Goal: Complete application form

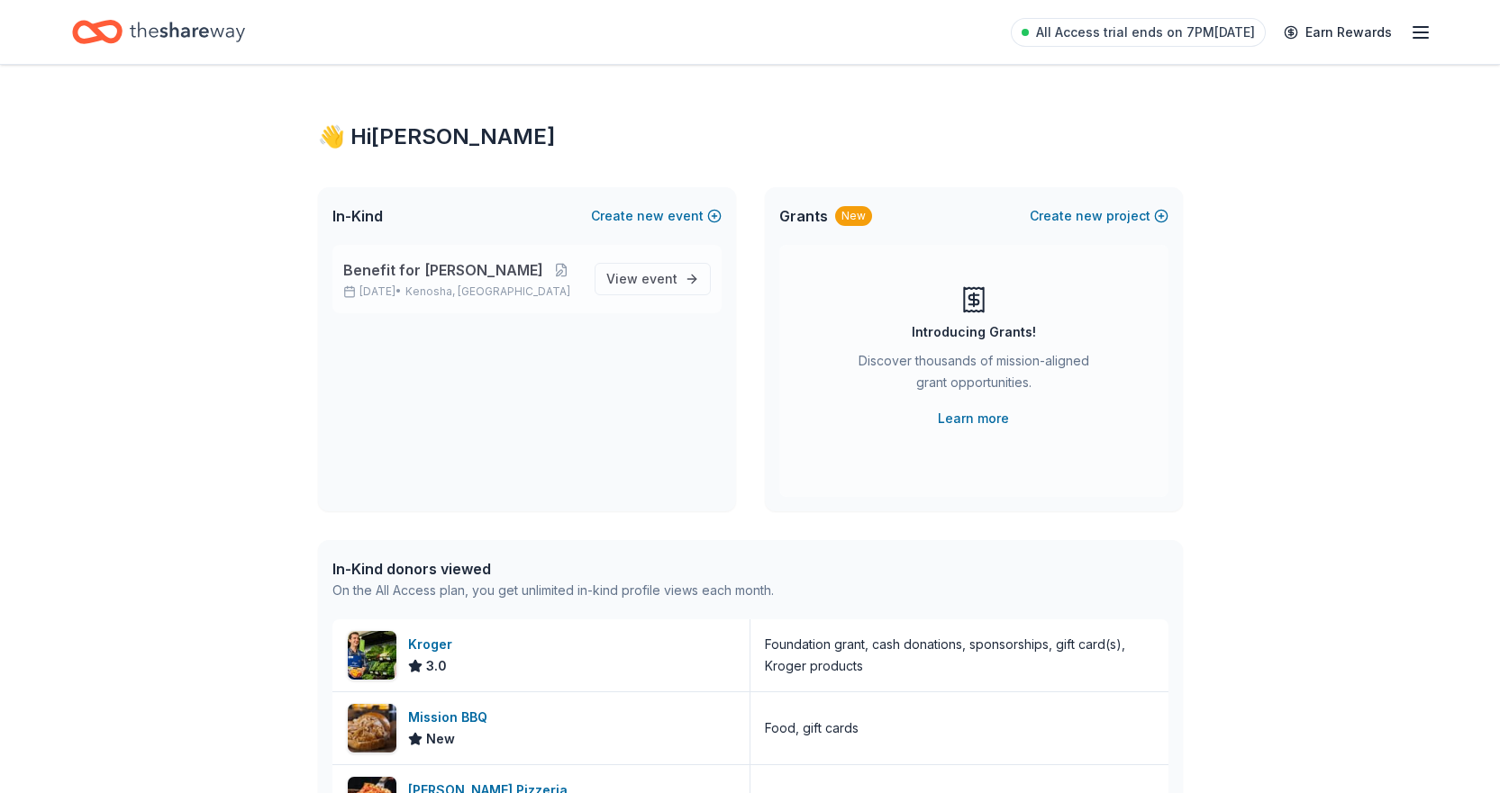
click at [449, 270] on span "Benefit for [PERSON_NAME]" at bounding box center [443, 270] width 200 height 22
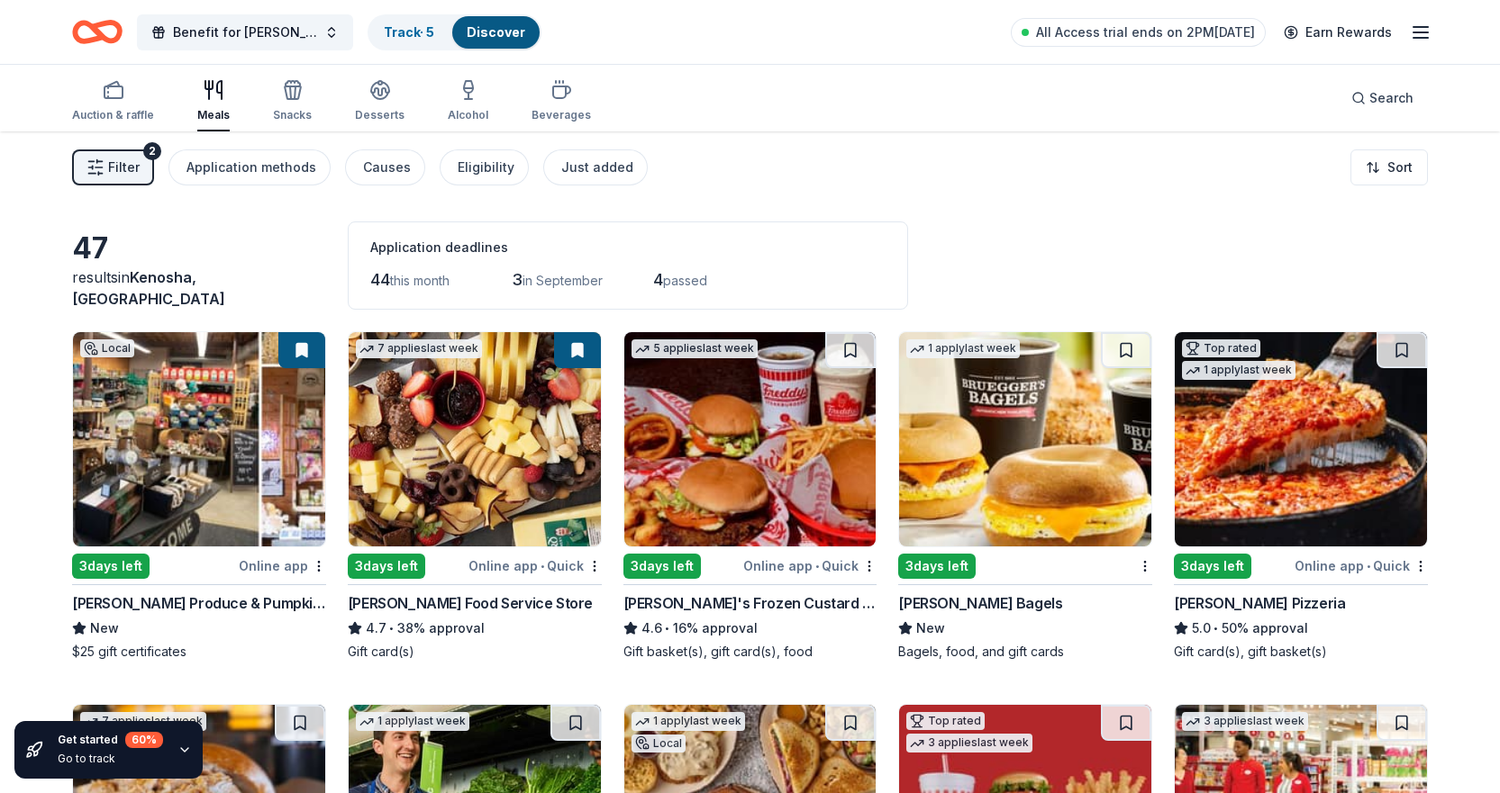
scroll to position [360, 0]
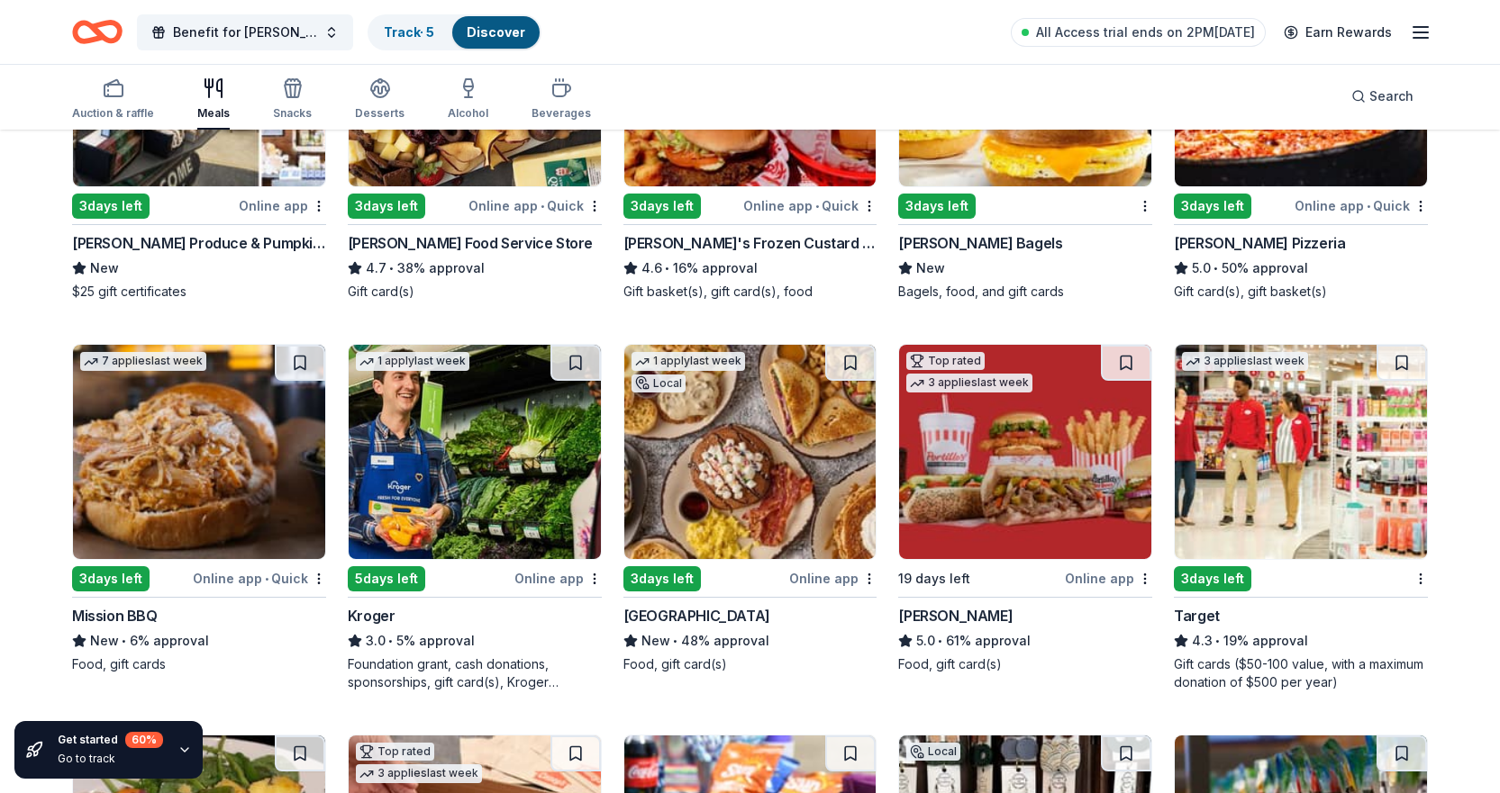
click at [1023, 420] on img at bounding box center [1025, 452] width 252 height 214
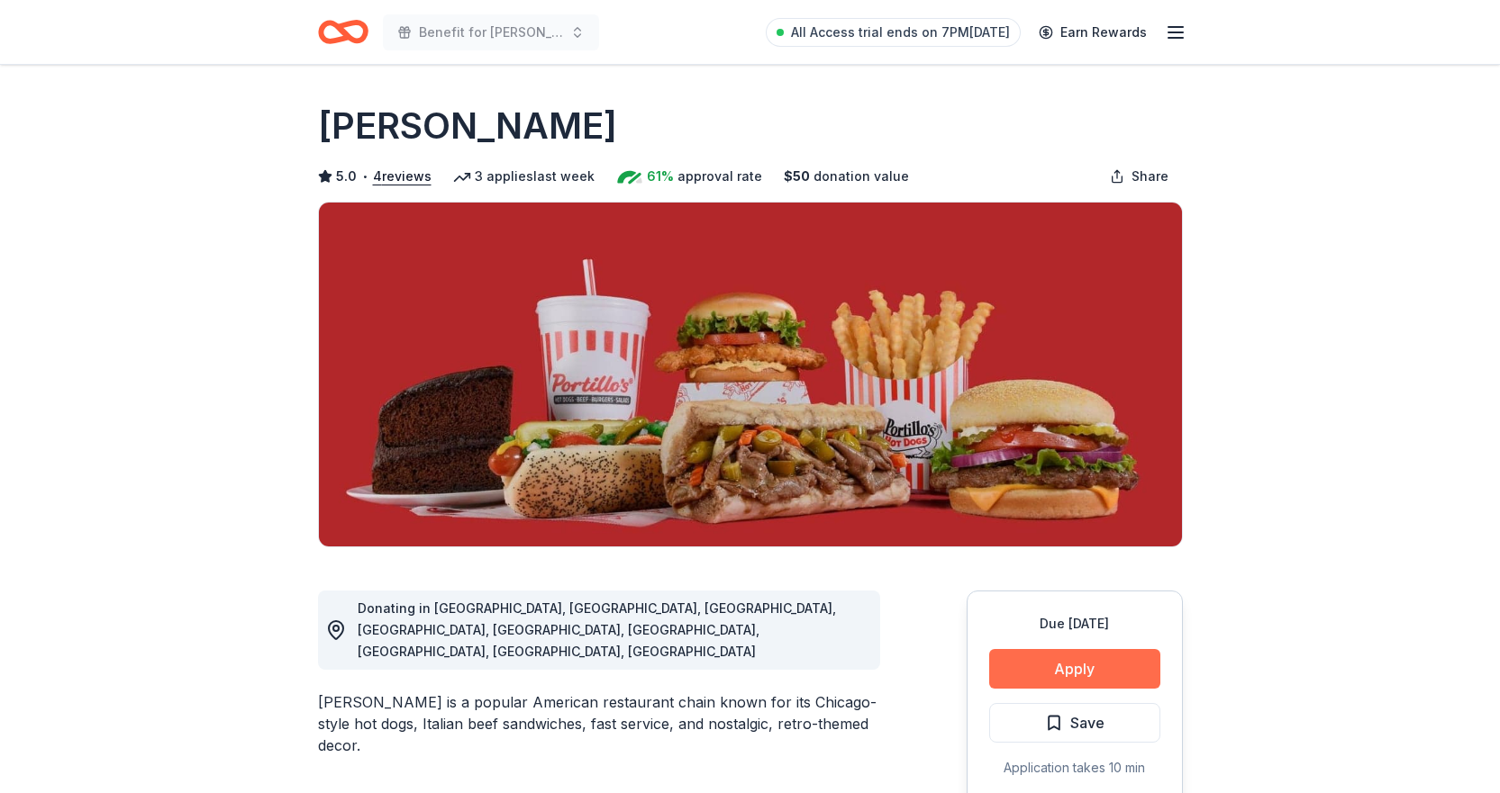
click at [1110, 656] on button "Apply" at bounding box center [1074, 669] width 171 height 40
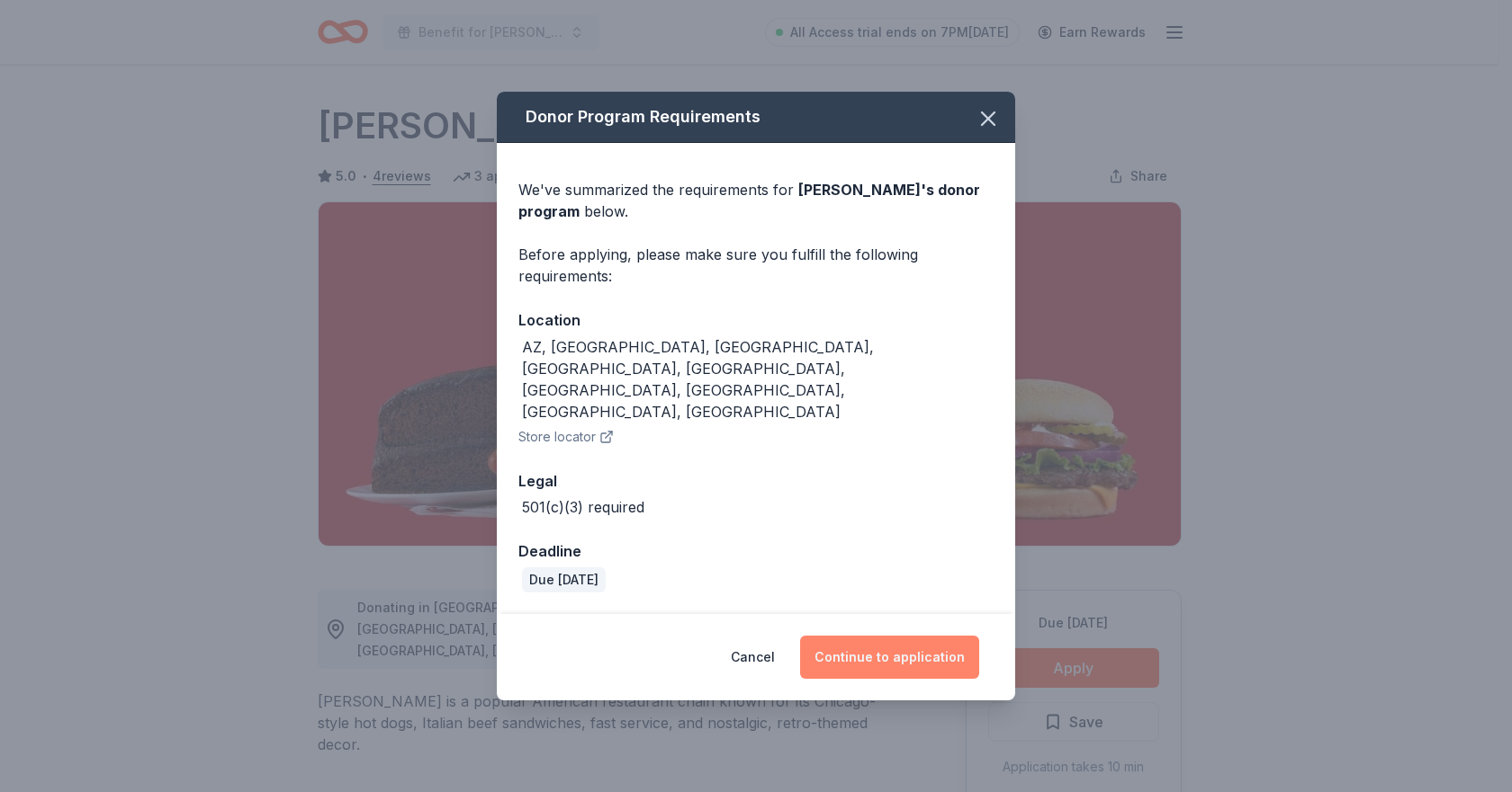
click at [939, 636] on button "Continue to application" at bounding box center [889, 657] width 179 height 43
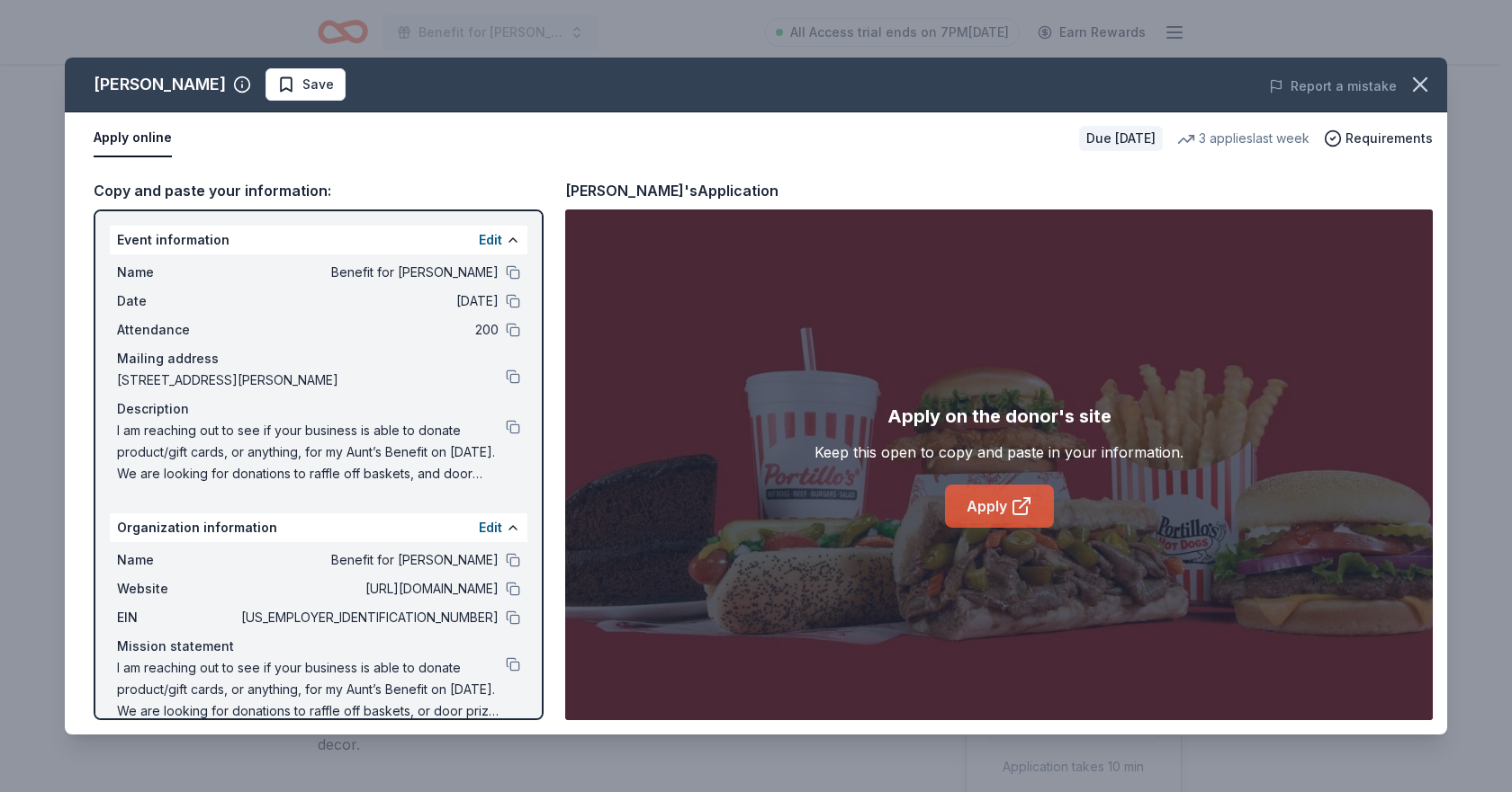
click at [978, 504] on link "Apply" at bounding box center [999, 505] width 109 height 43
